Goal: Navigation & Orientation: Find specific page/section

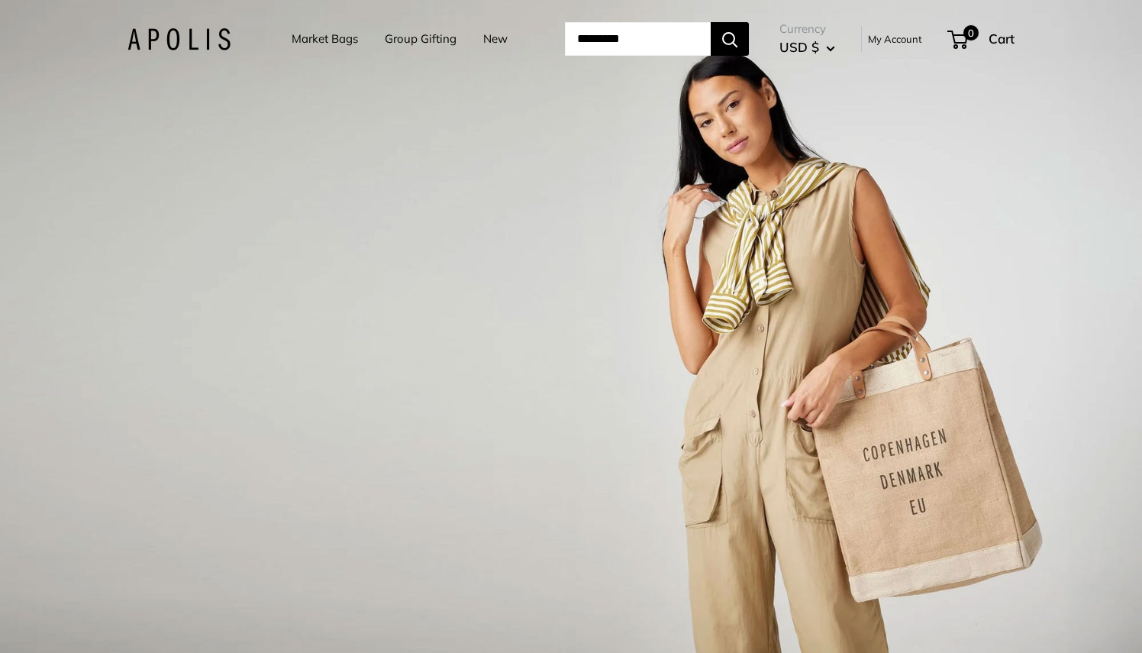
click at [910, 33] on link "My Account" at bounding box center [895, 39] width 54 height 18
click at [885, 41] on link "My Account" at bounding box center [895, 39] width 54 height 18
click at [916, 37] on link "My Account" at bounding box center [895, 39] width 54 height 18
click at [1000, 38] on span "Cart" at bounding box center [1001, 39] width 26 height 16
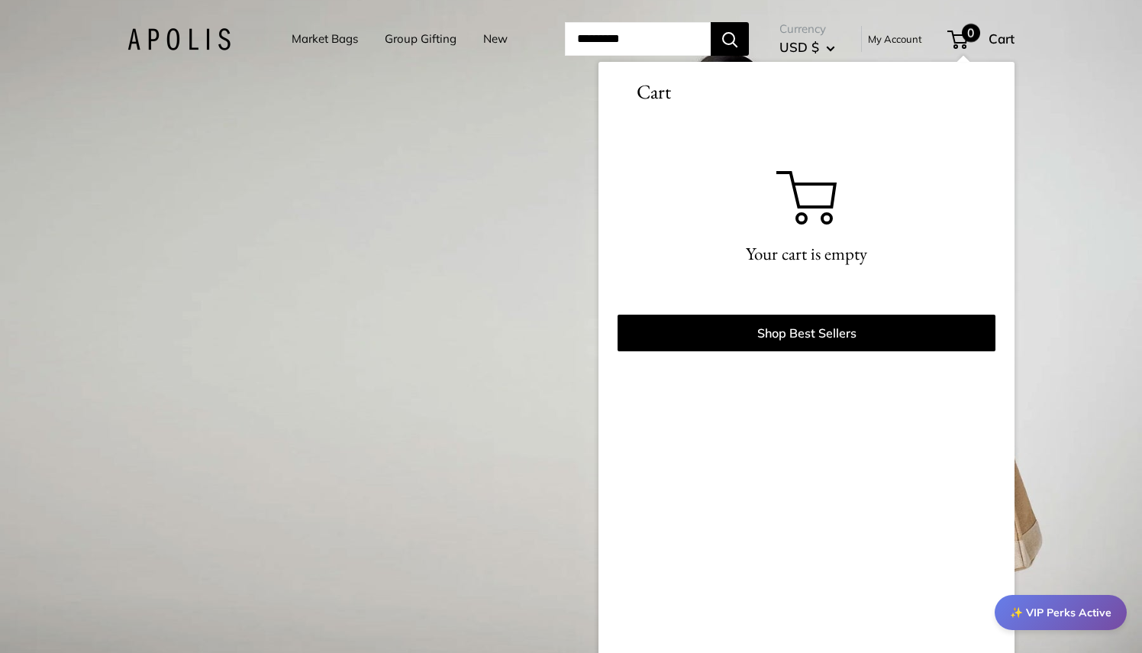
click at [1000, 38] on span "Cart" at bounding box center [1001, 39] width 26 height 16
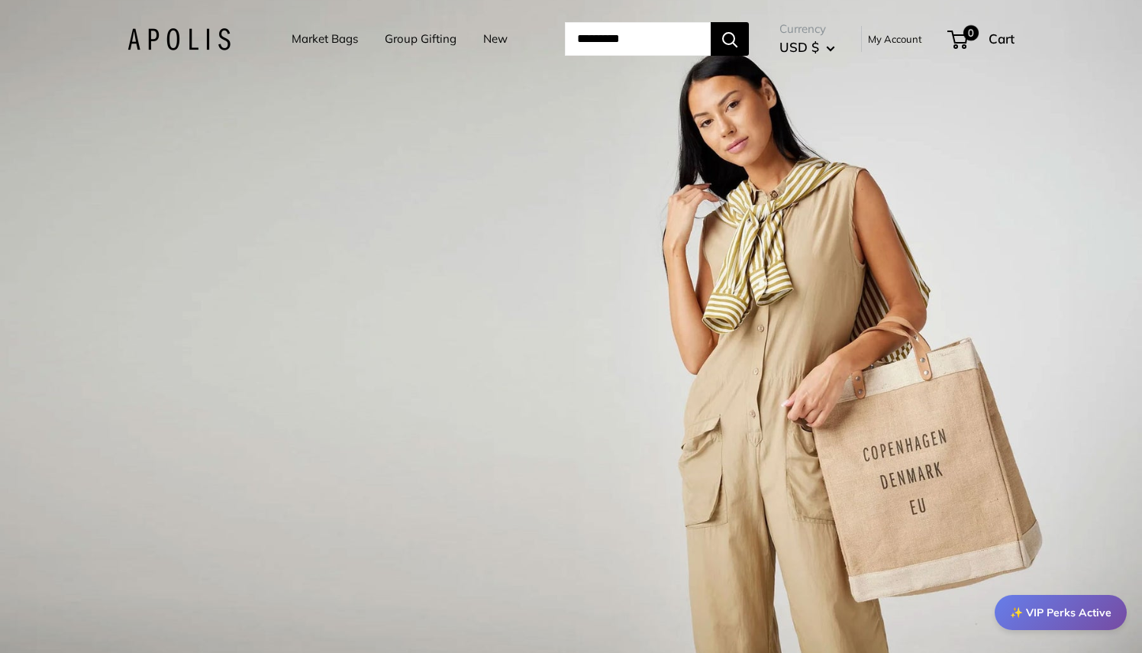
click at [899, 40] on link "My Account" at bounding box center [895, 39] width 54 height 18
click at [980, 32] on span "0" at bounding box center [971, 33] width 18 height 18
